Goal: Navigation & Orientation: Find specific page/section

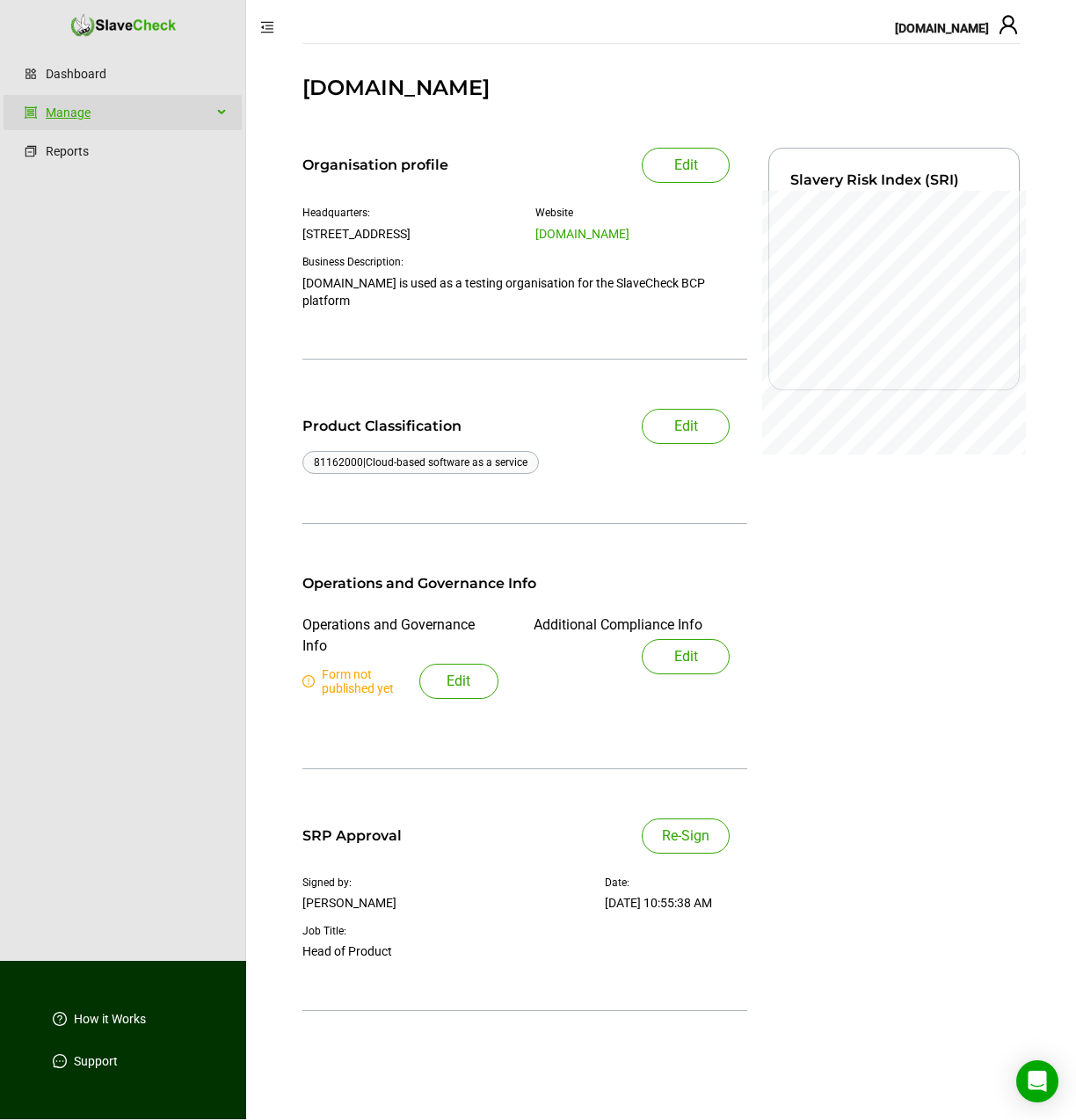
click at [146, 109] on link "Manage" at bounding box center [129, 112] width 167 height 35
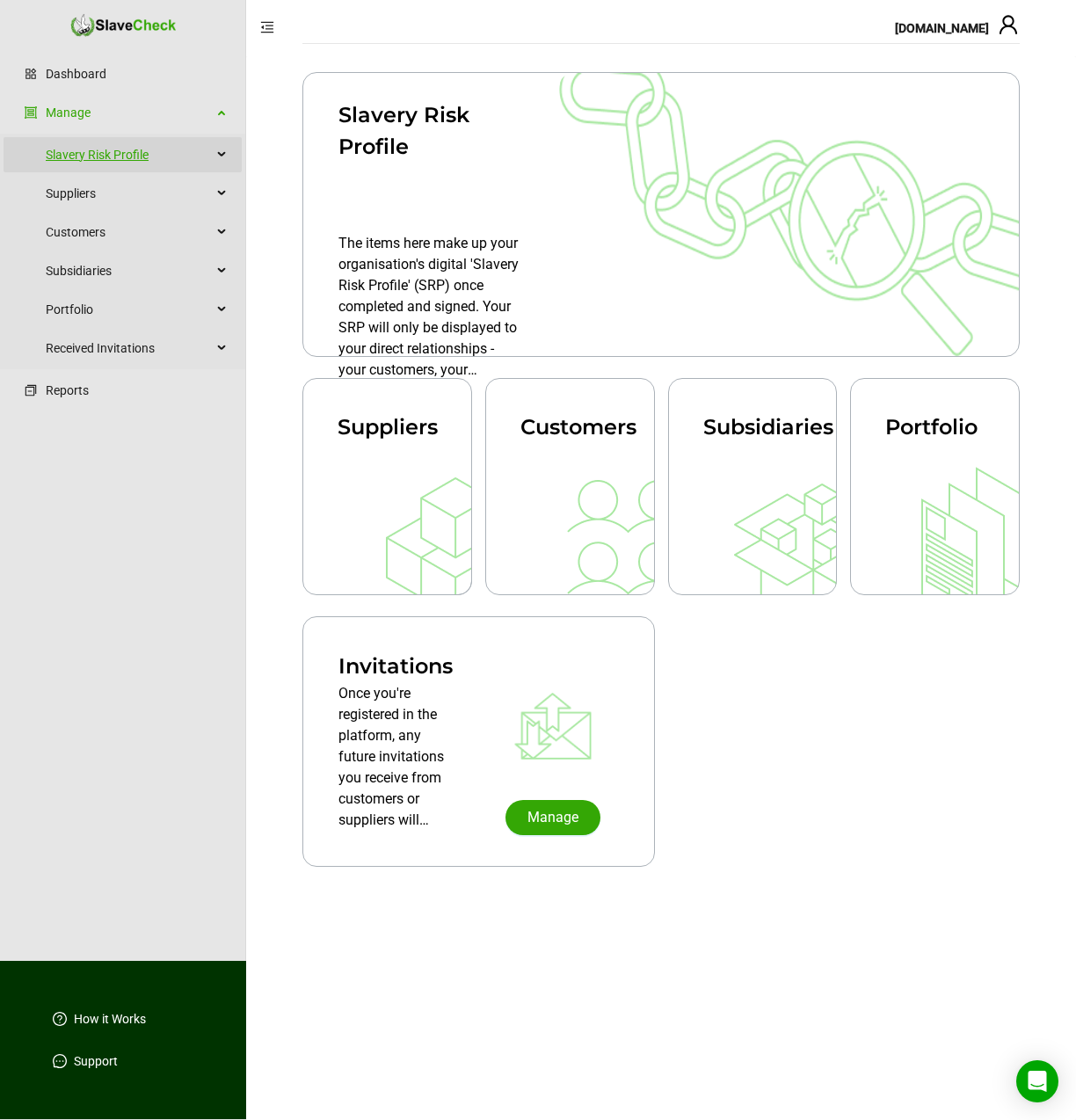
click at [111, 152] on link "Slavery Risk Profile" at bounding box center [129, 155] width 167 height 35
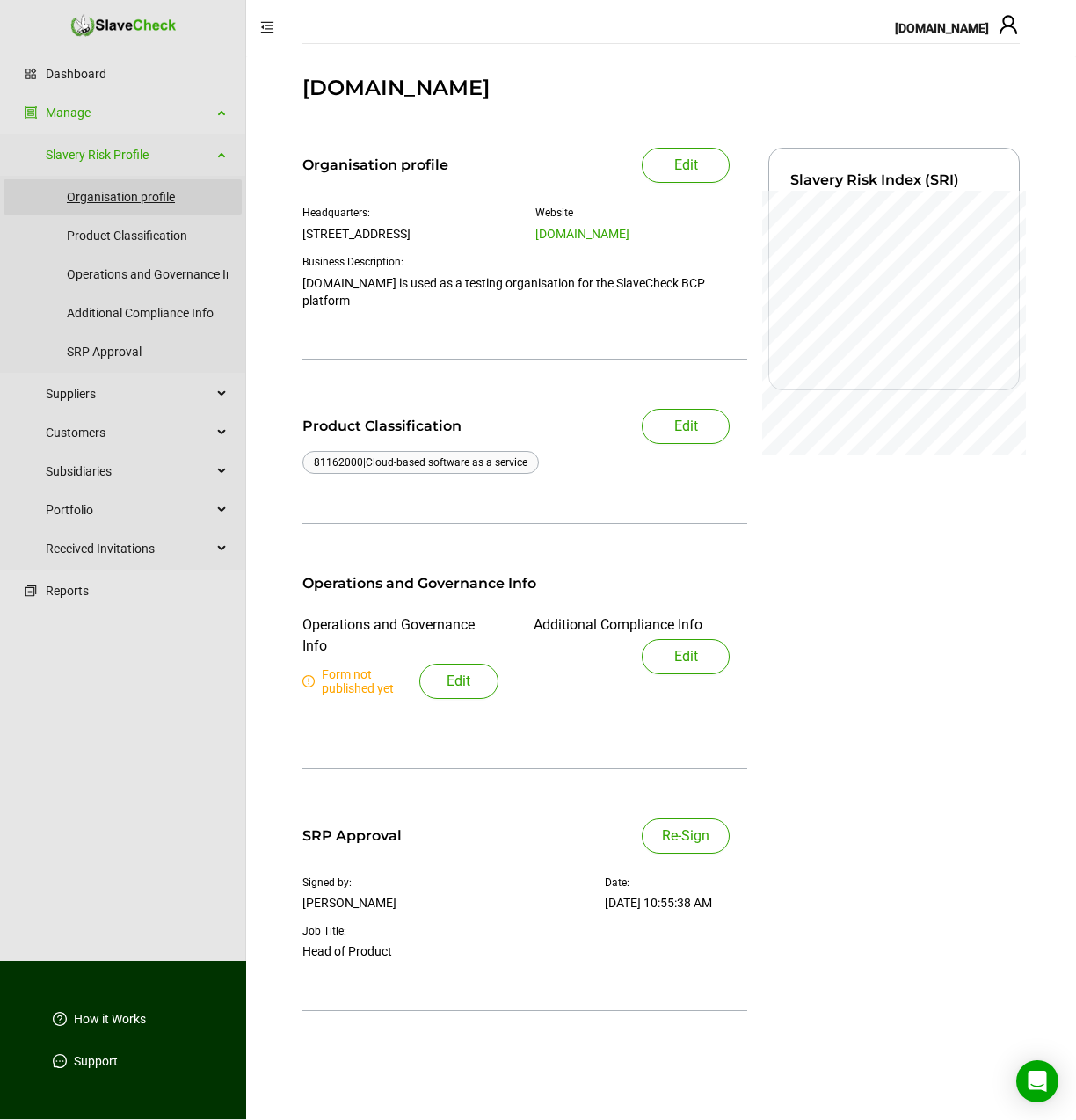
click at [108, 196] on link "Organisation profile" at bounding box center [148, 196] width 161 height 35
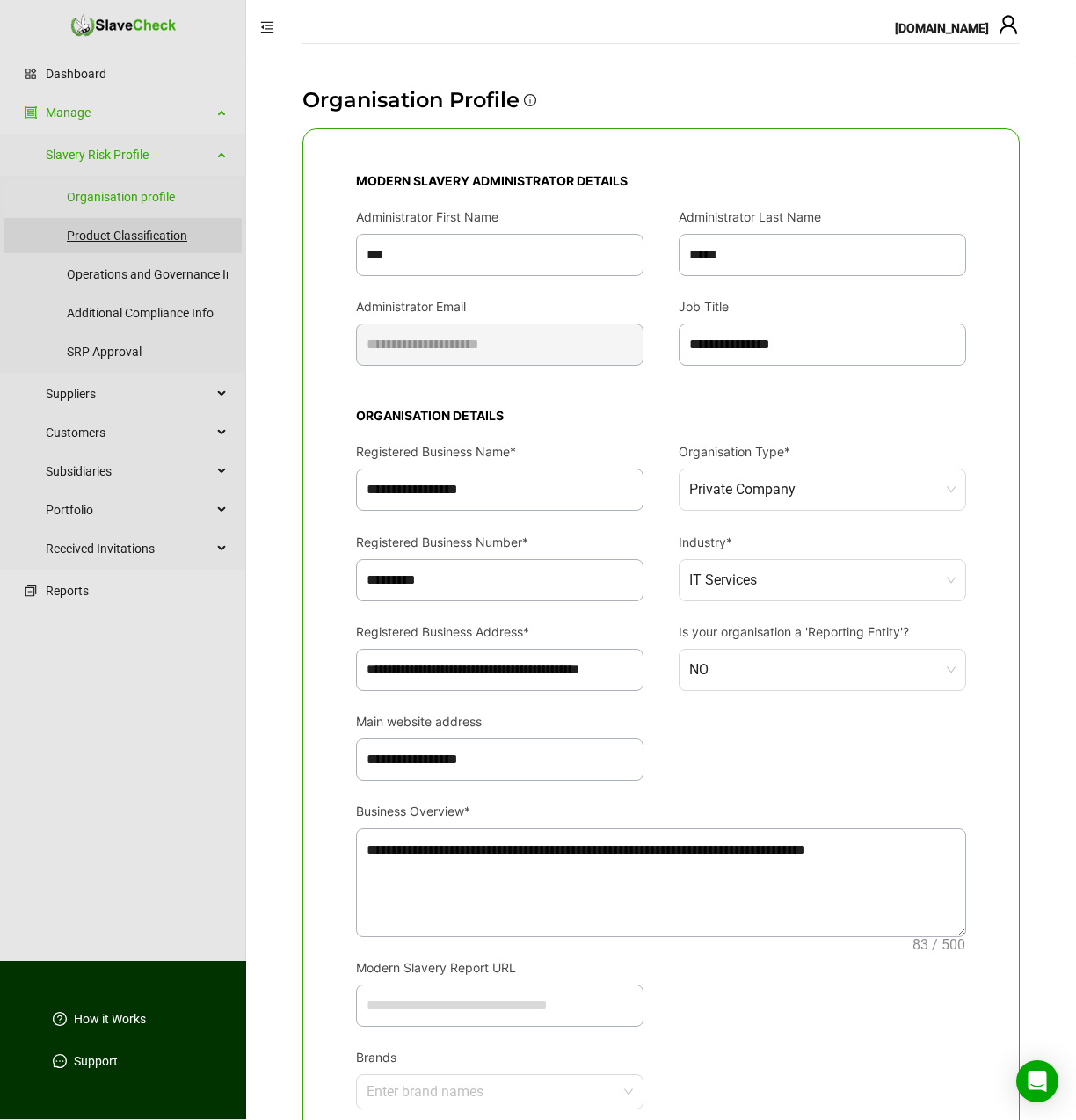
click at [136, 230] on link "Product Classification" at bounding box center [148, 235] width 161 height 35
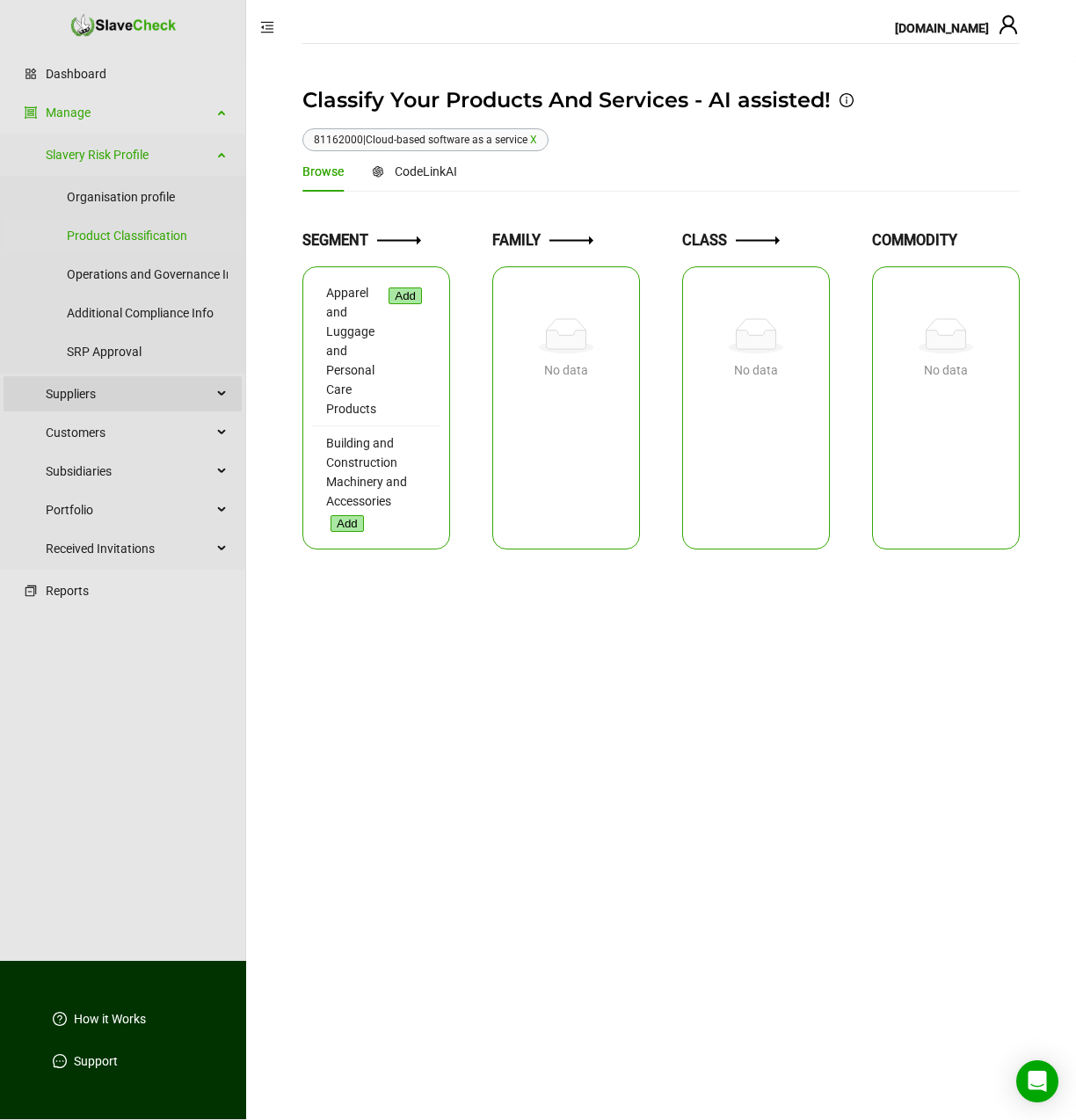
click at [102, 394] on span "Suppliers" at bounding box center [129, 394] width 167 height 35
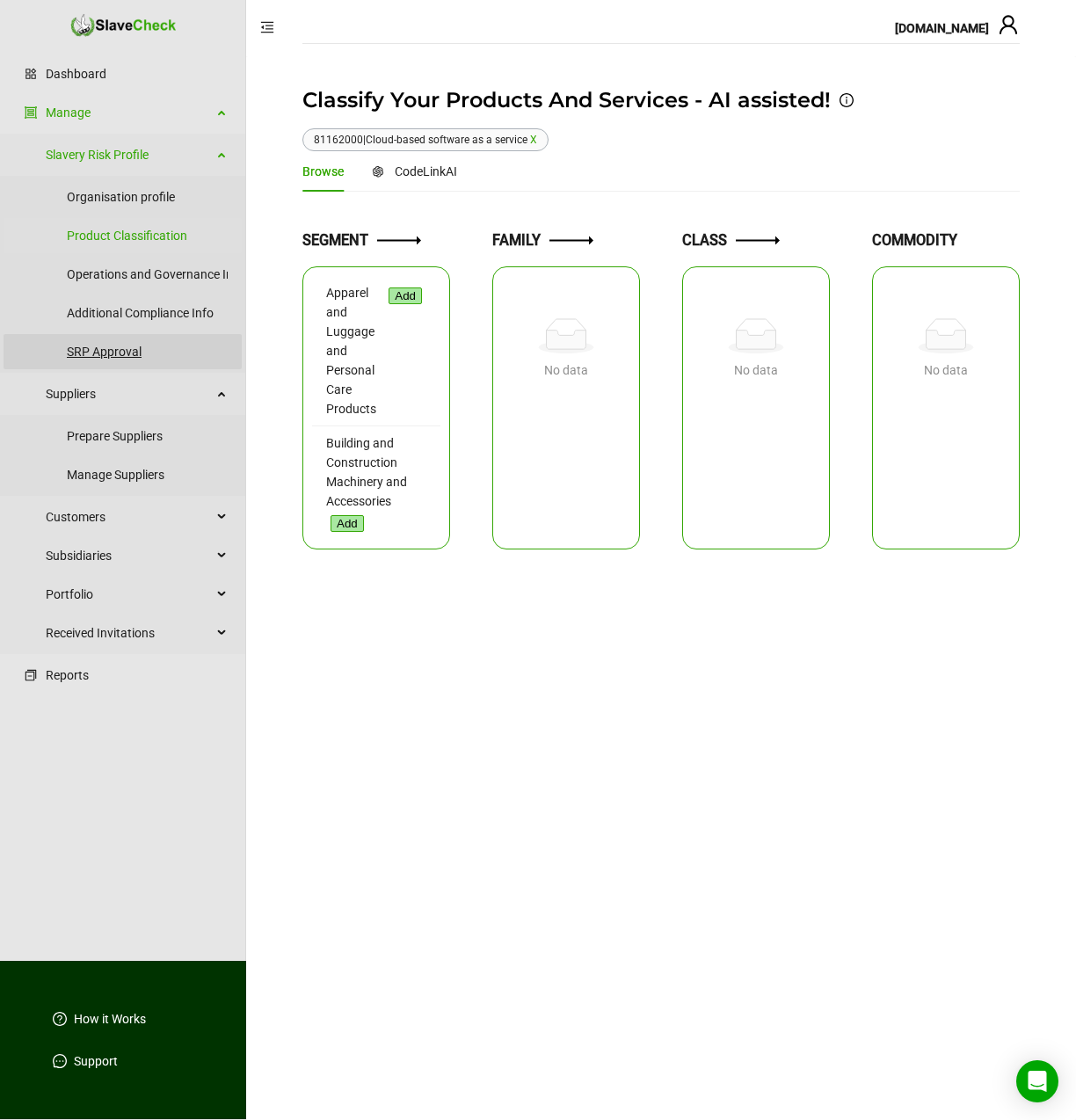
click at [102, 352] on link "SRP Approval" at bounding box center [148, 351] width 161 height 35
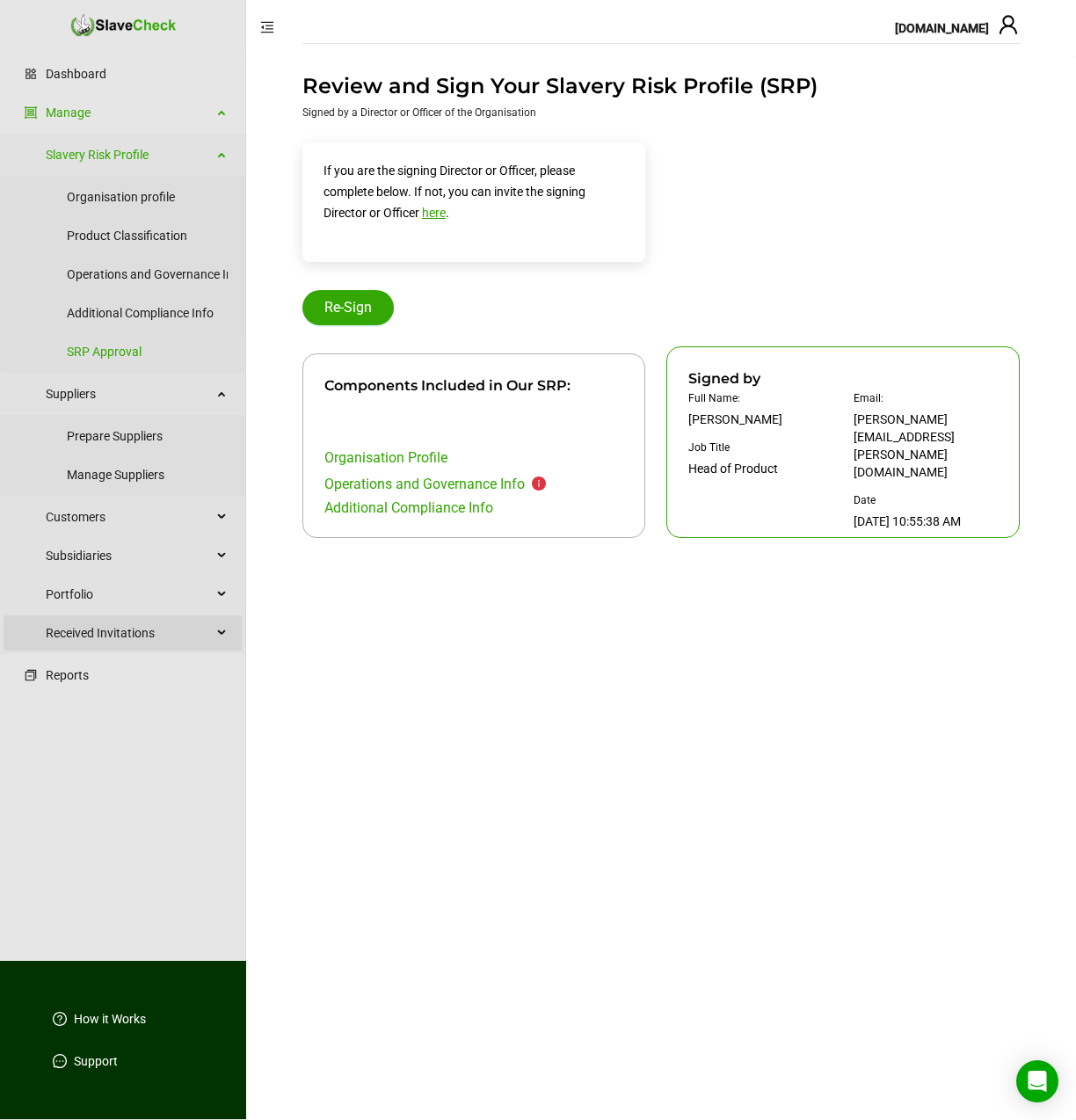
click at [91, 637] on span "Received Invitations" at bounding box center [129, 632] width 167 height 35
click at [100, 679] on link "Manage Invitations" at bounding box center [148, 675] width 161 height 35
